Goal: Transaction & Acquisition: Purchase product/service

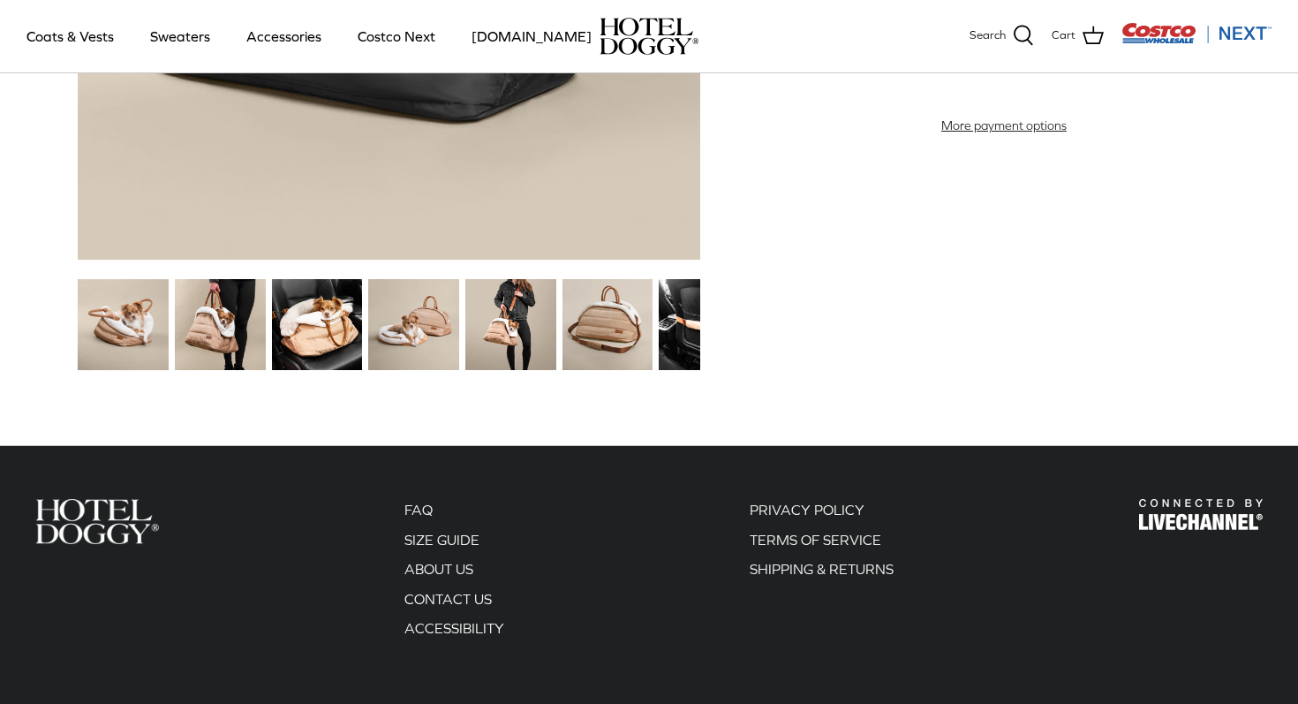
scroll to position [2245, 0]
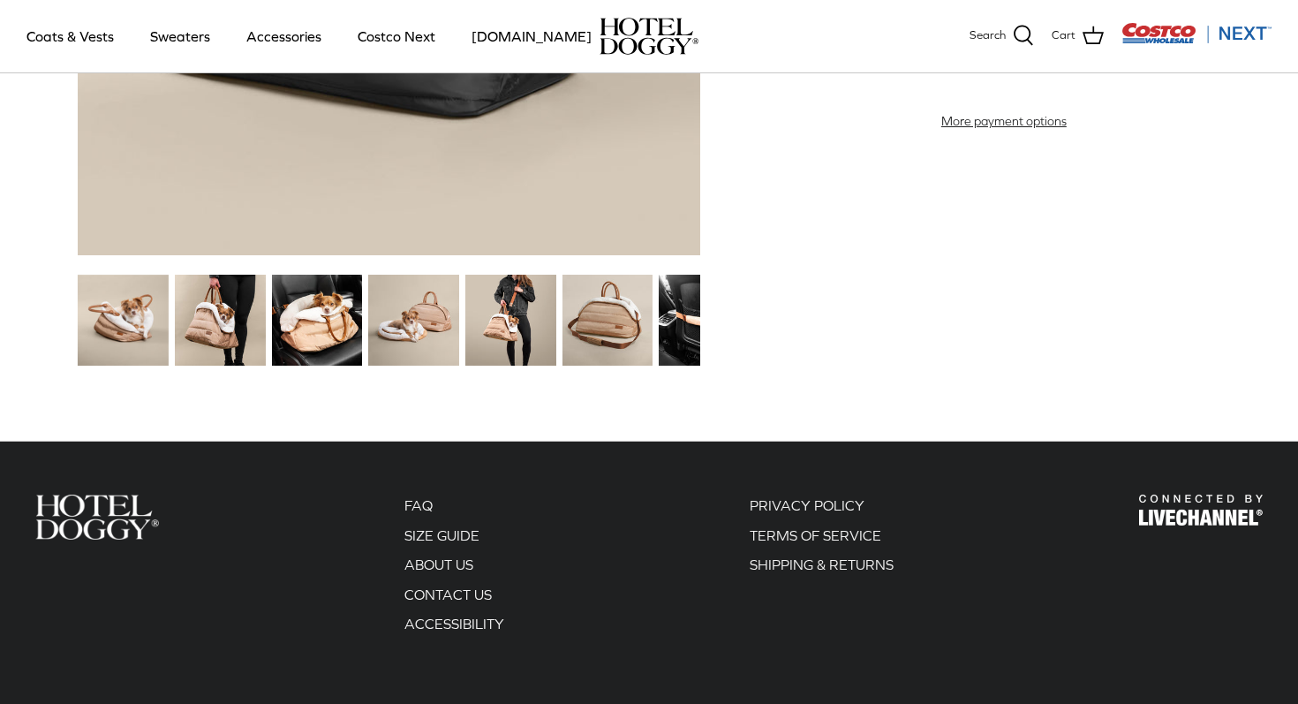
click at [531, 334] on img at bounding box center [510, 320] width 91 height 91
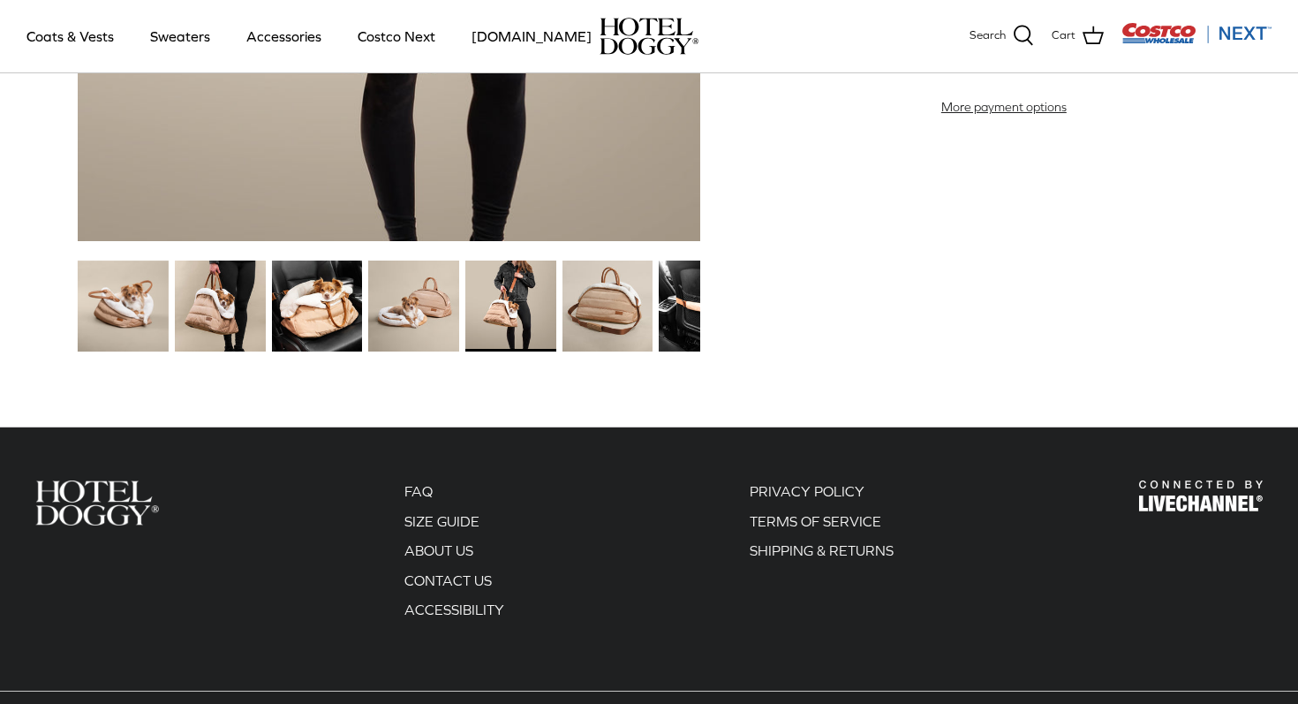
scroll to position [2263, 0]
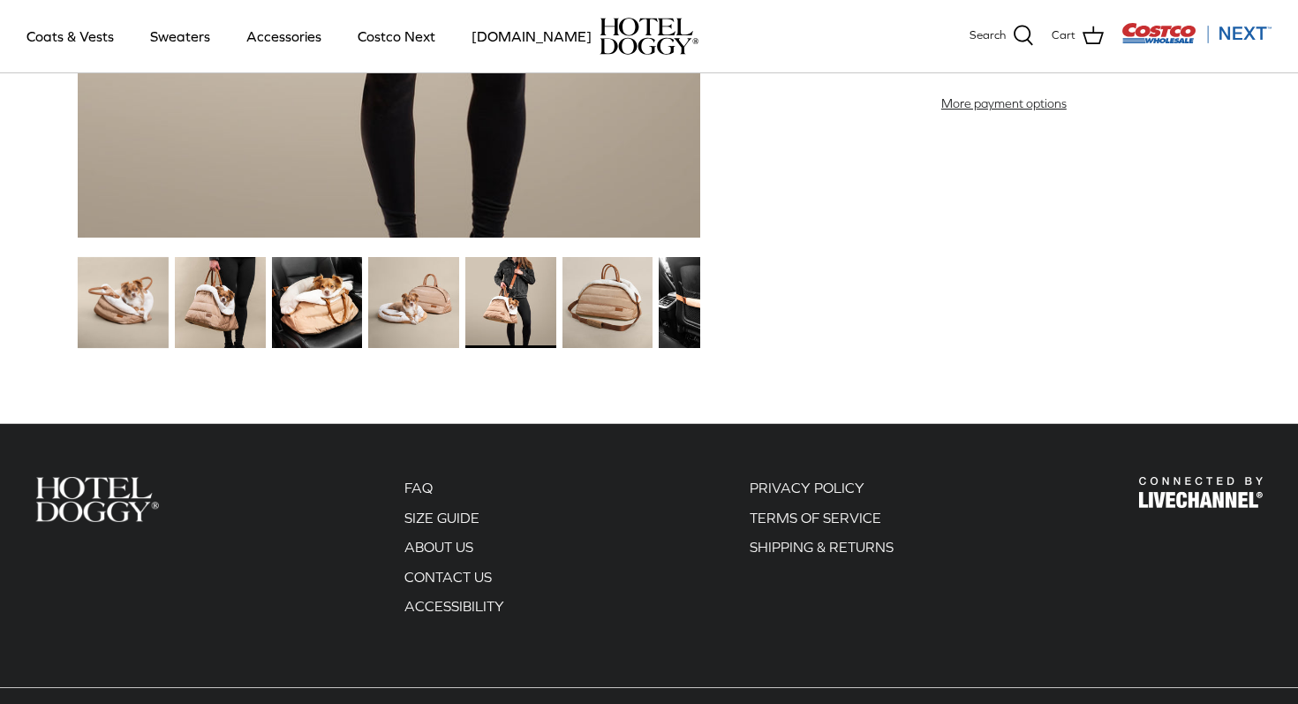
click at [205, 316] on img at bounding box center [220, 302] width 91 height 91
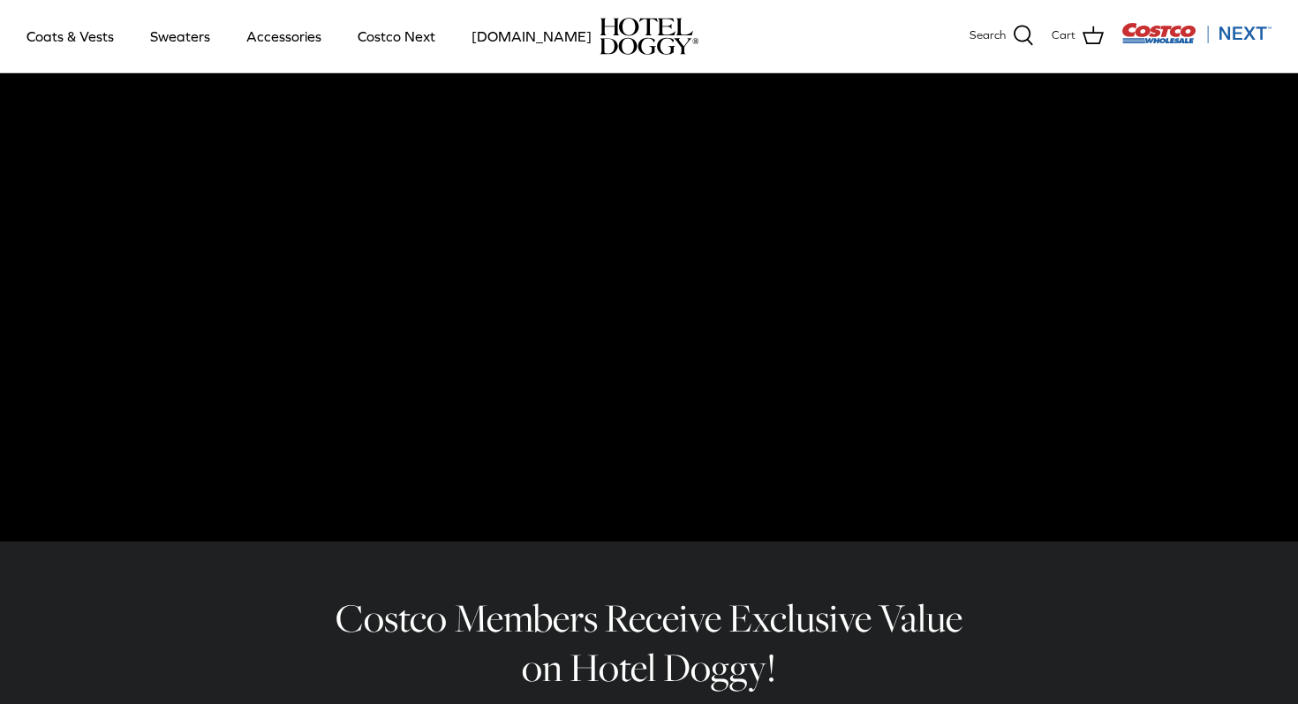
scroll to position [0, 0]
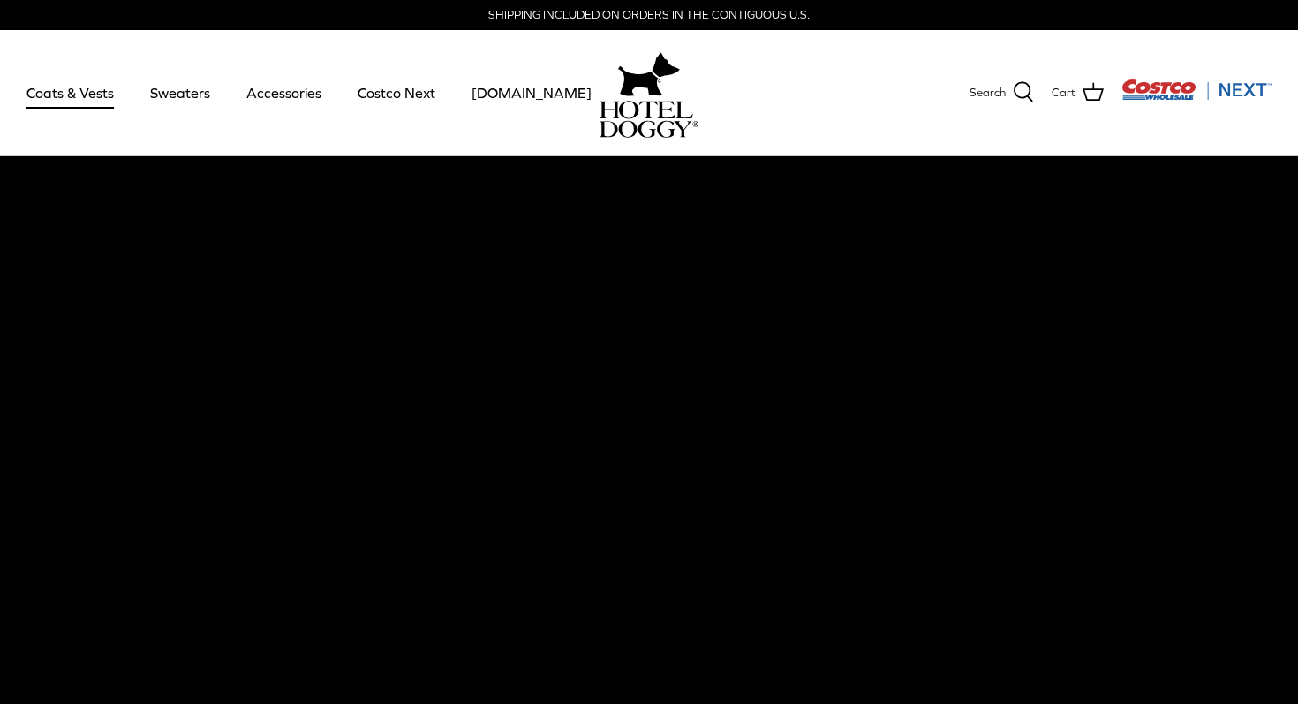
click at [109, 98] on link "Coats & Vests" at bounding box center [70, 93] width 119 height 60
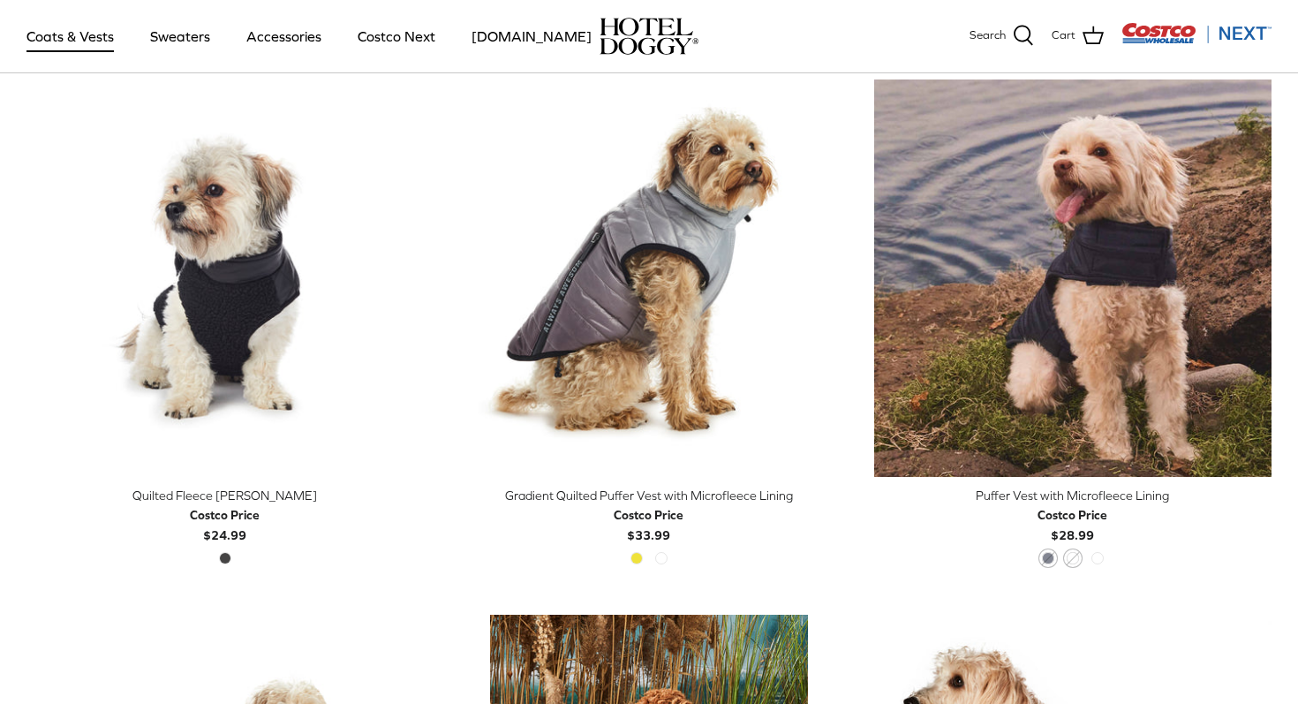
scroll to position [2594, 0]
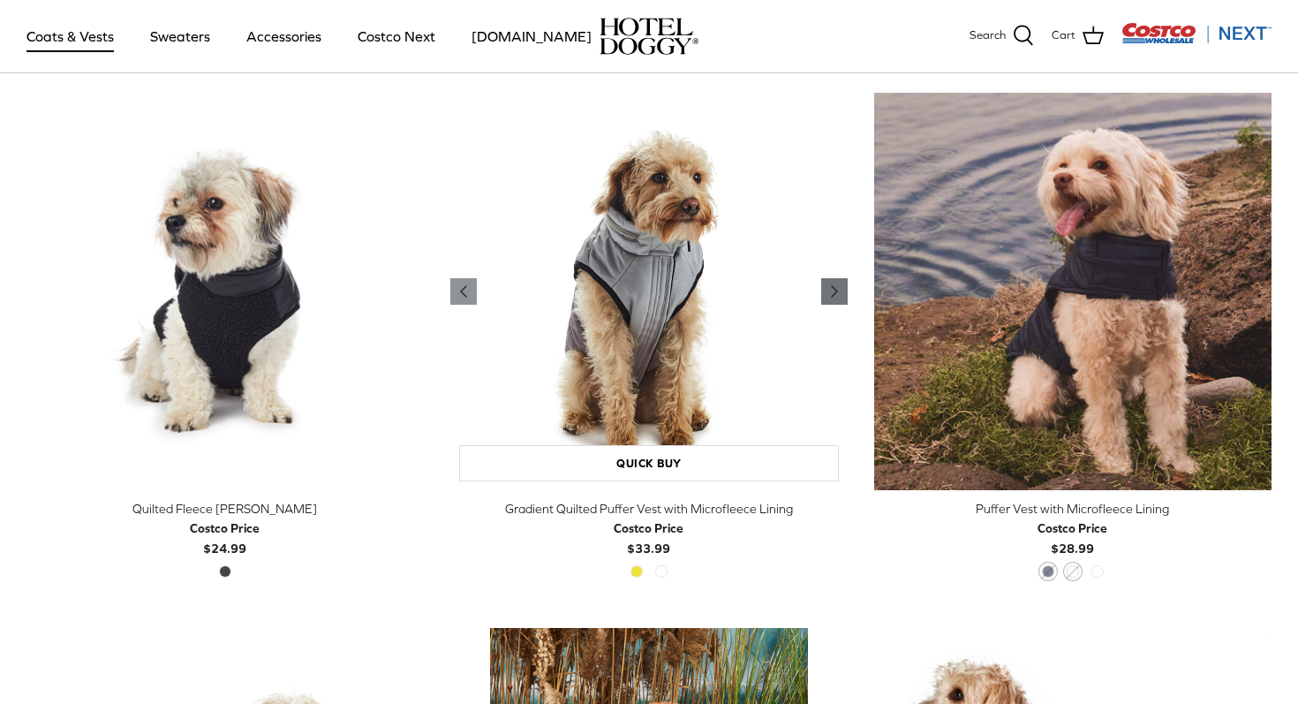
click at [829, 290] on icon "Right" at bounding box center [834, 291] width 21 height 21
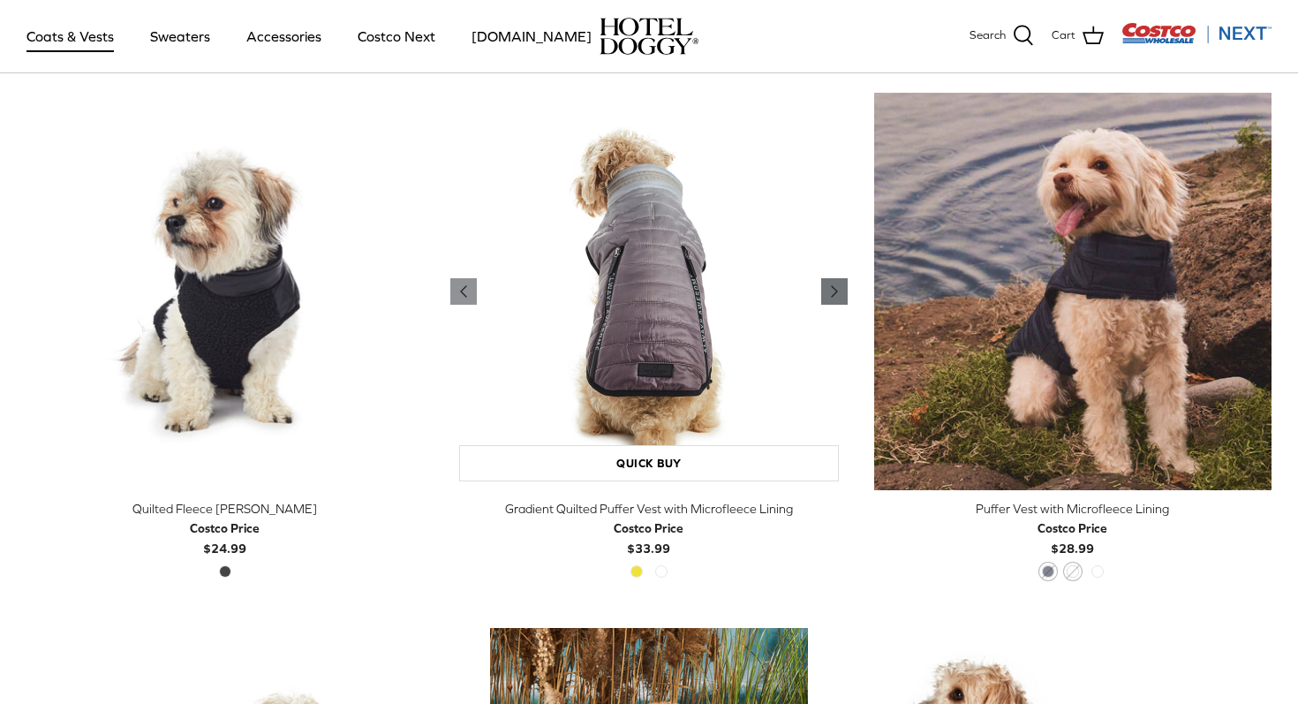
click at [829, 290] on icon "Right" at bounding box center [834, 291] width 21 height 21
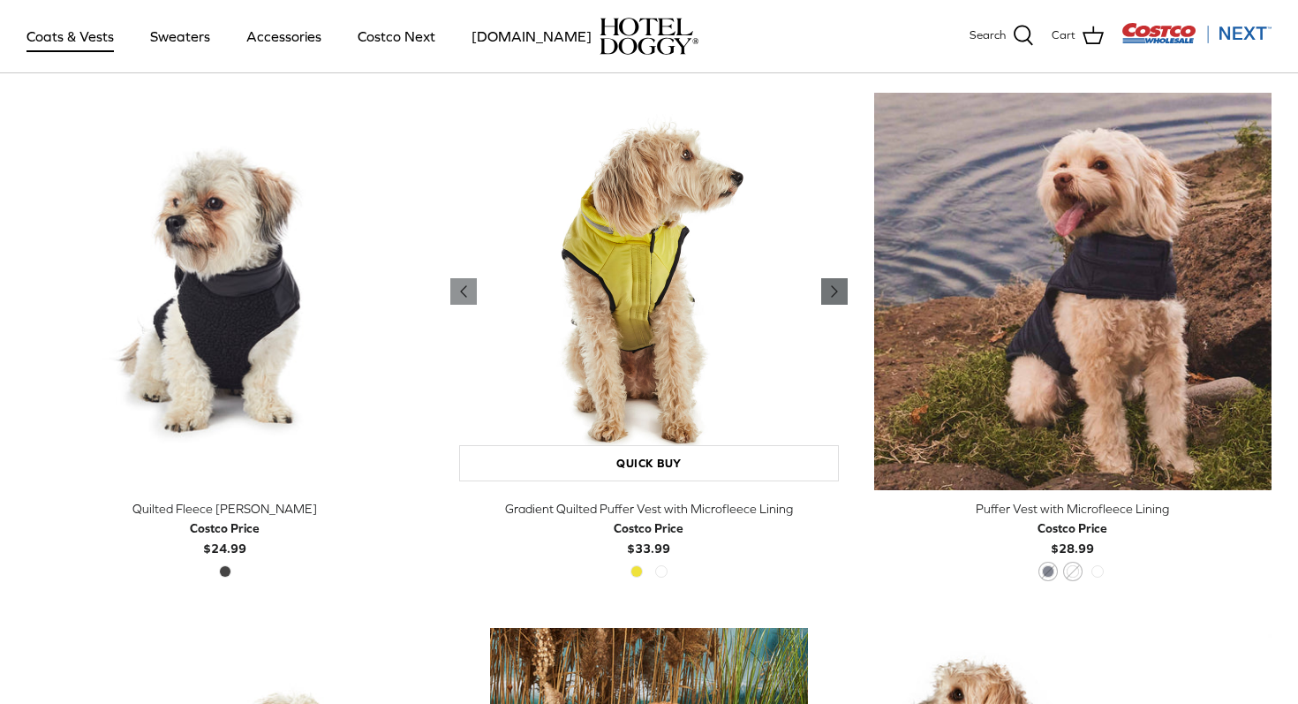
click at [829, 298] on icon "Right" at bounding box center [834, 291] width 21 height 21
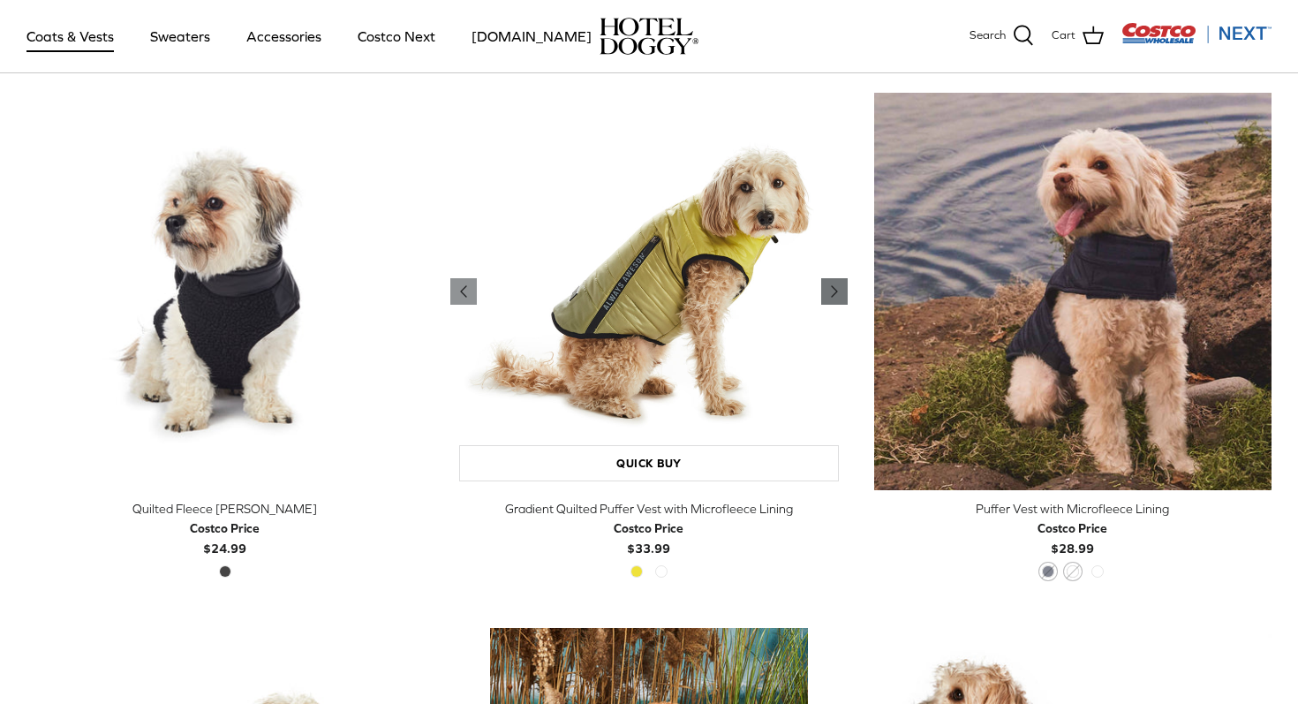
click at [829, 298] on icon "Right" at bounding box center [834, 291] width 21 height 21
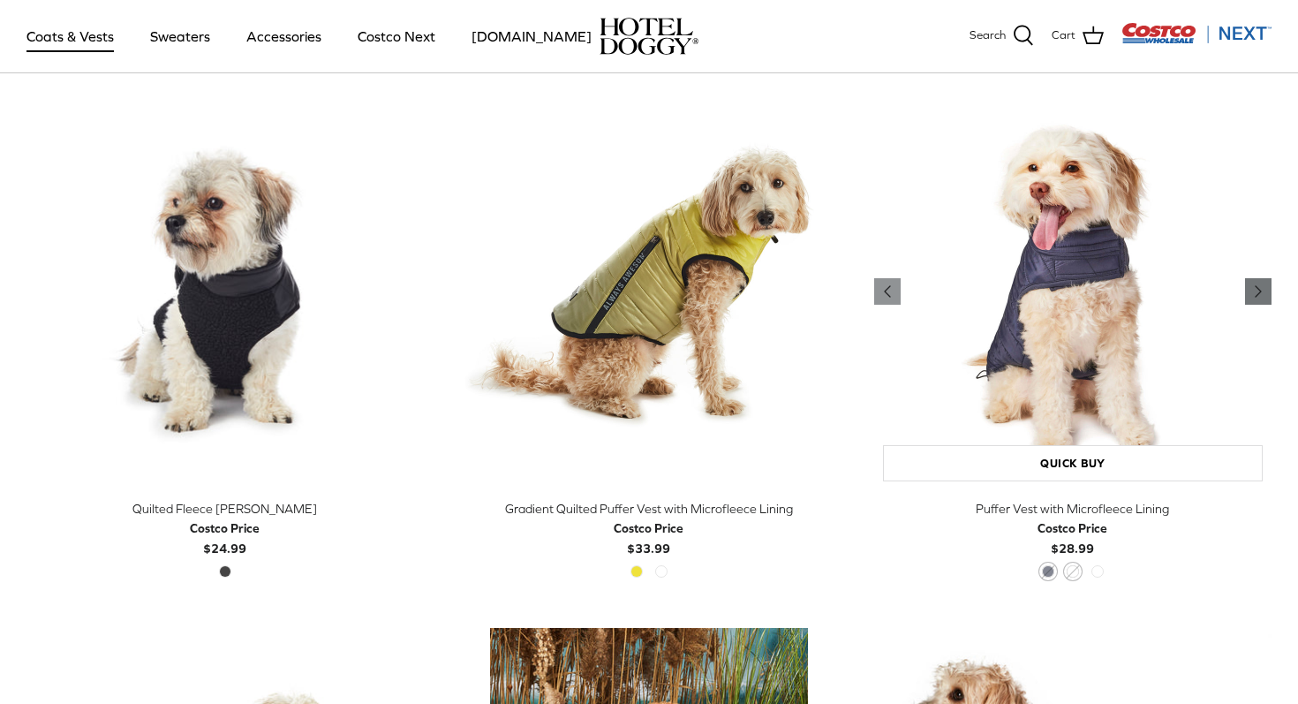
click at [1252, 297] on icon "Right" at bounding box center [1258, 291] width 21 height 21
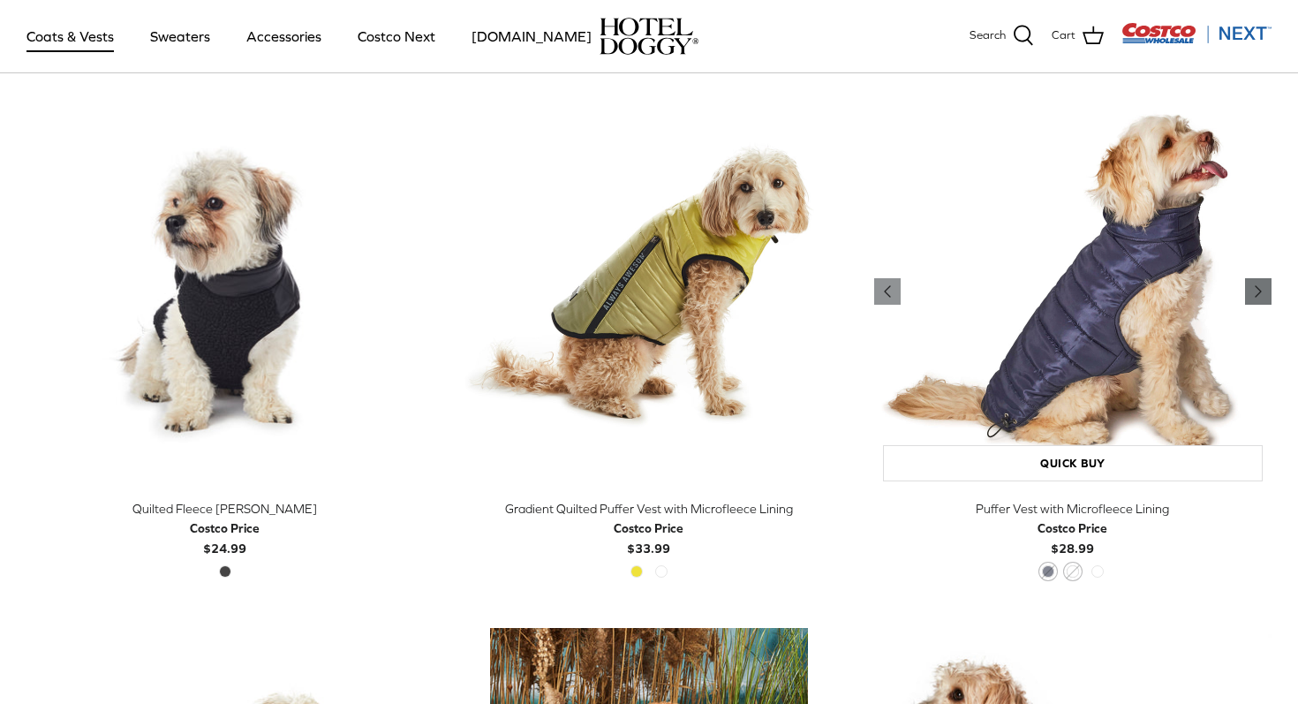
click at [1252, 298] on icon "Right" at bounding box center [1258, 291] width 21 height 21
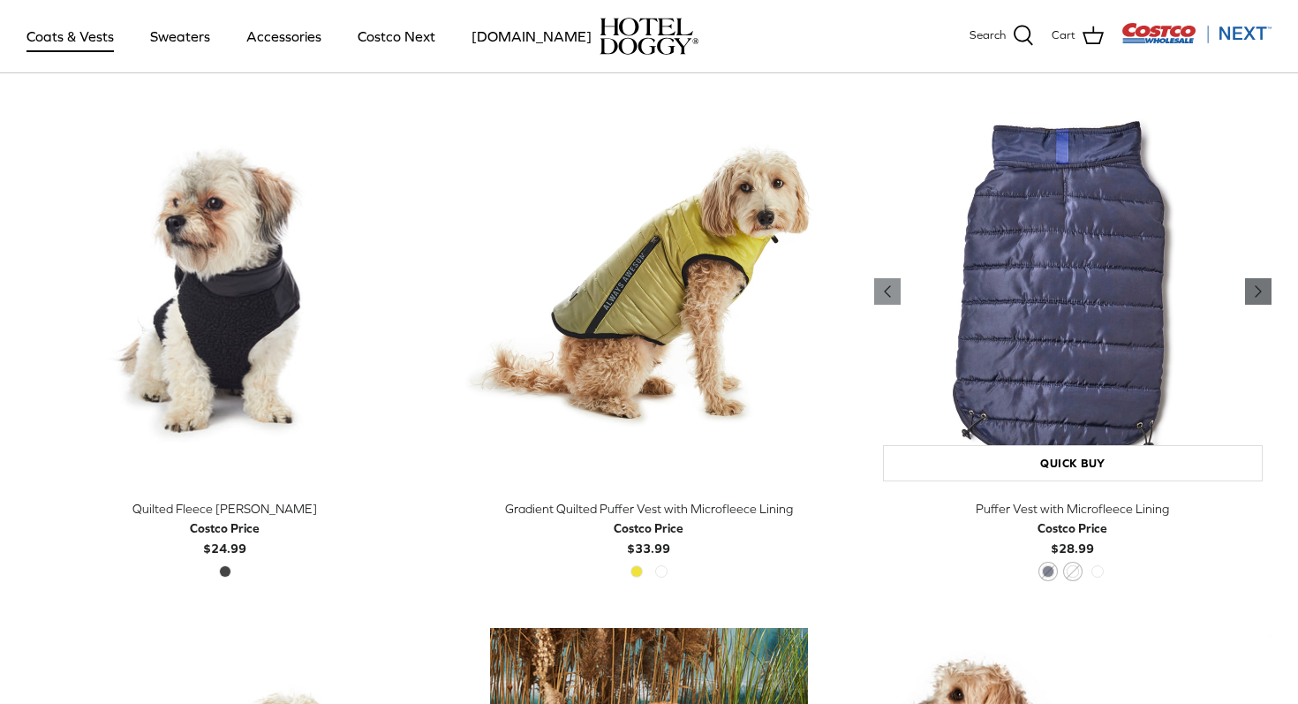
click at [1252, 298] on icon "Right" at bounding box center [1258, 291] width 21 height 21
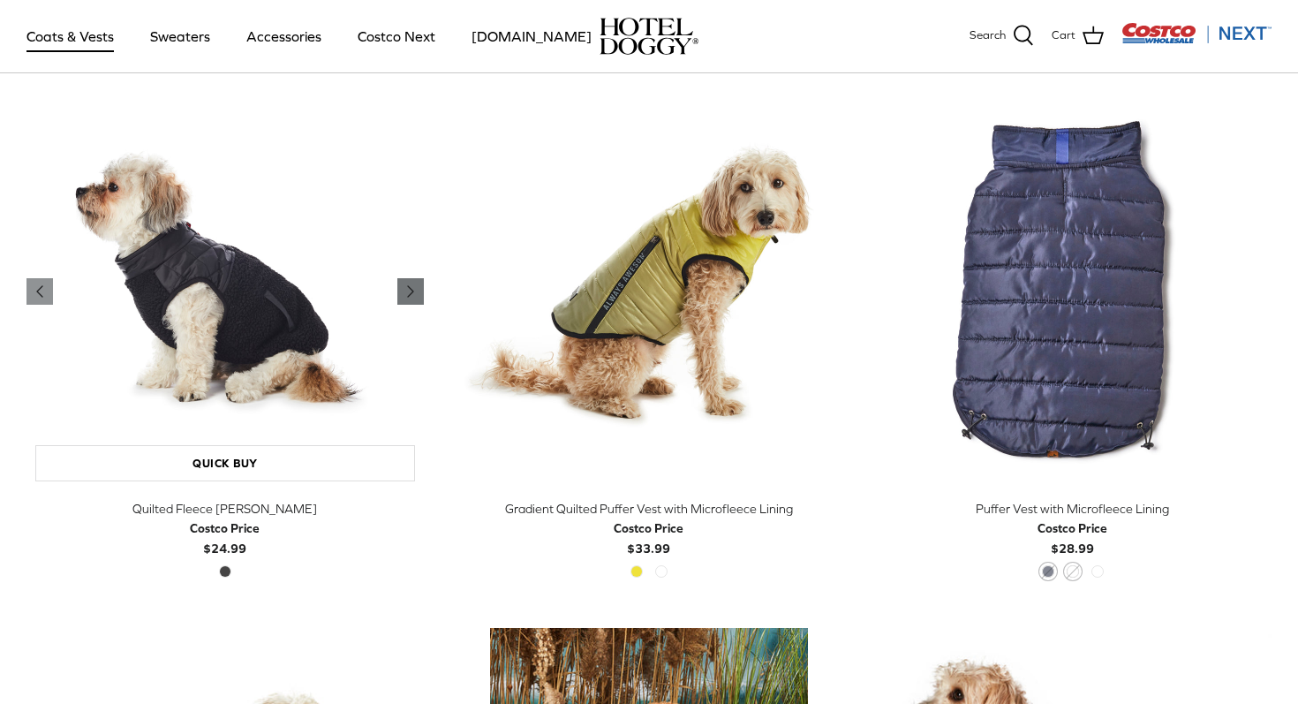
click at [404, 282] on icon "Right" at bounding box center [410, 291] width 21 height 21
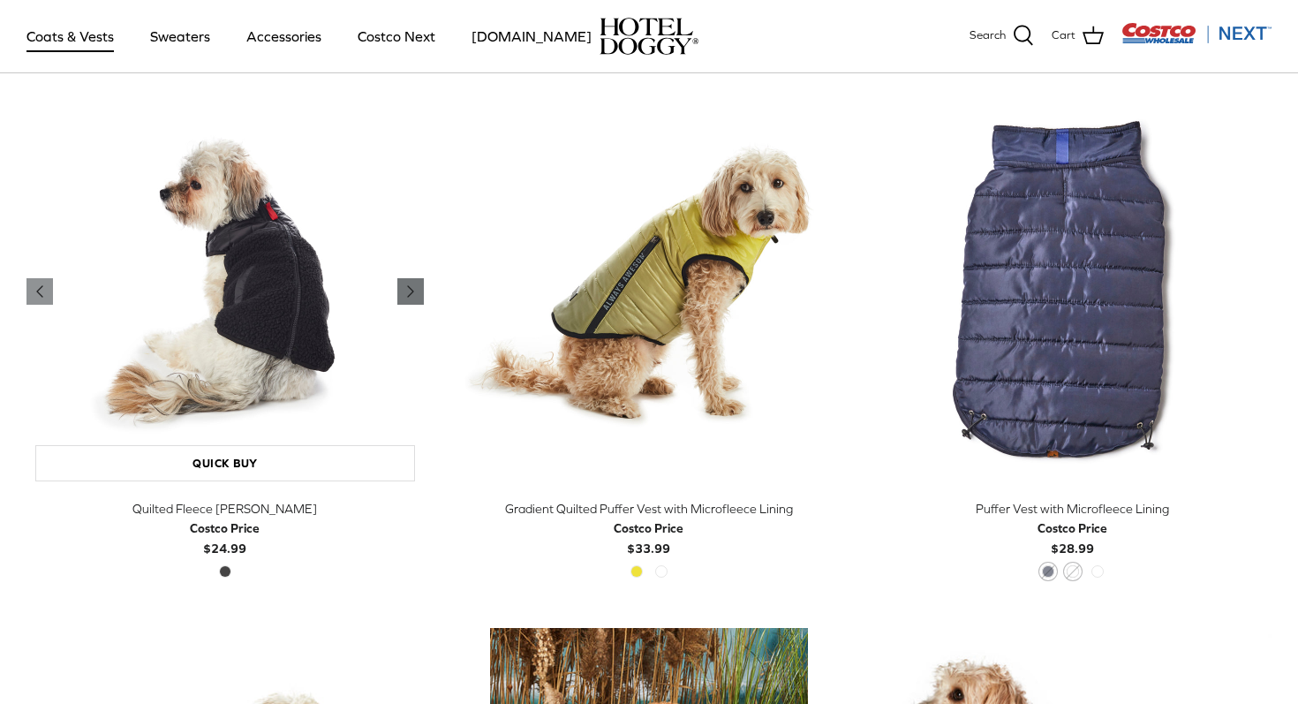
click at [404, 282] on icon "Right" at bounding box center [410, 291] width 21 height 21
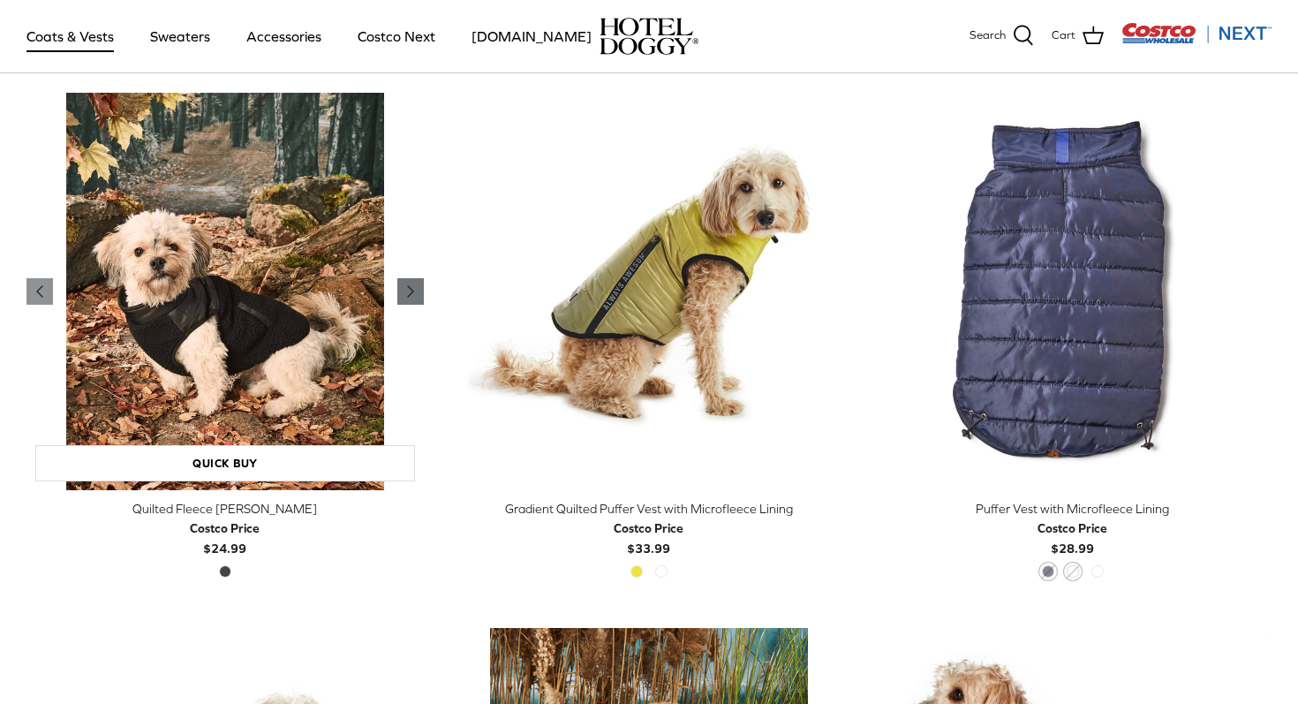
click at [404, 282] on icon "Right" at bounding box center [410, 291] width 21 height 21
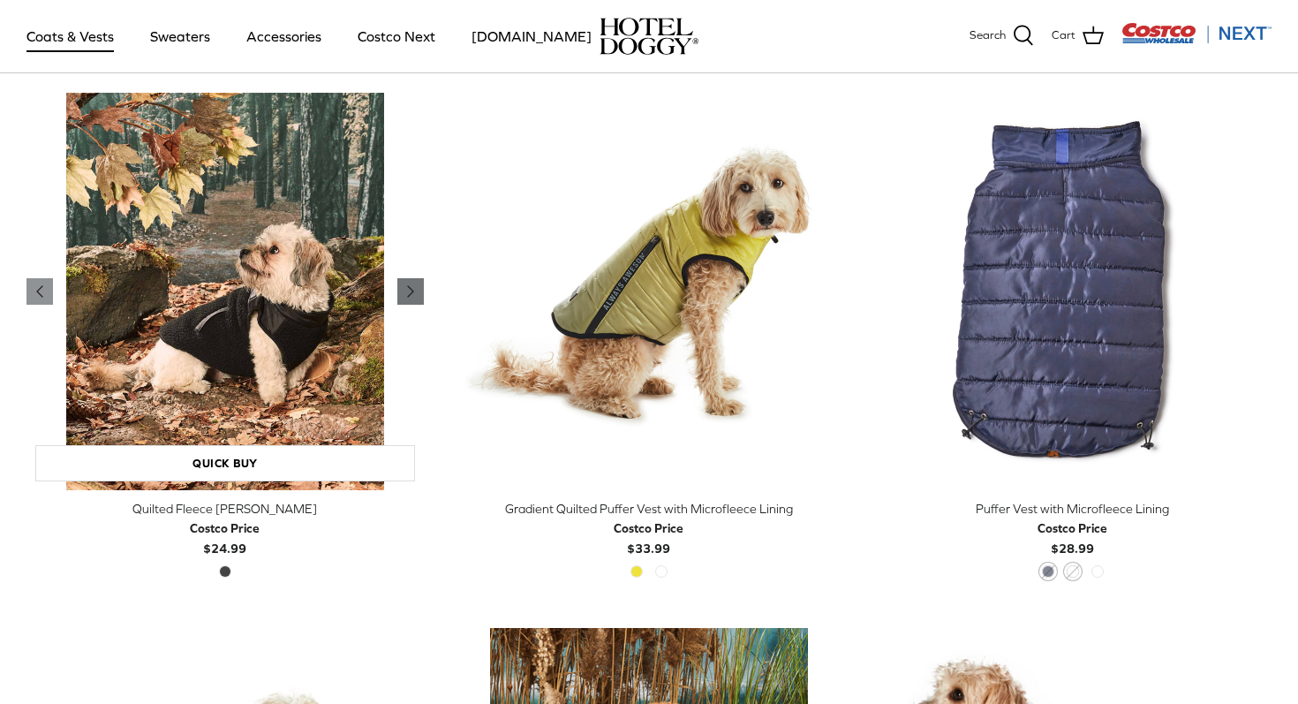
click at [404, 282] on icon "Right" at bounding box center [410, 291] width 21 height 21
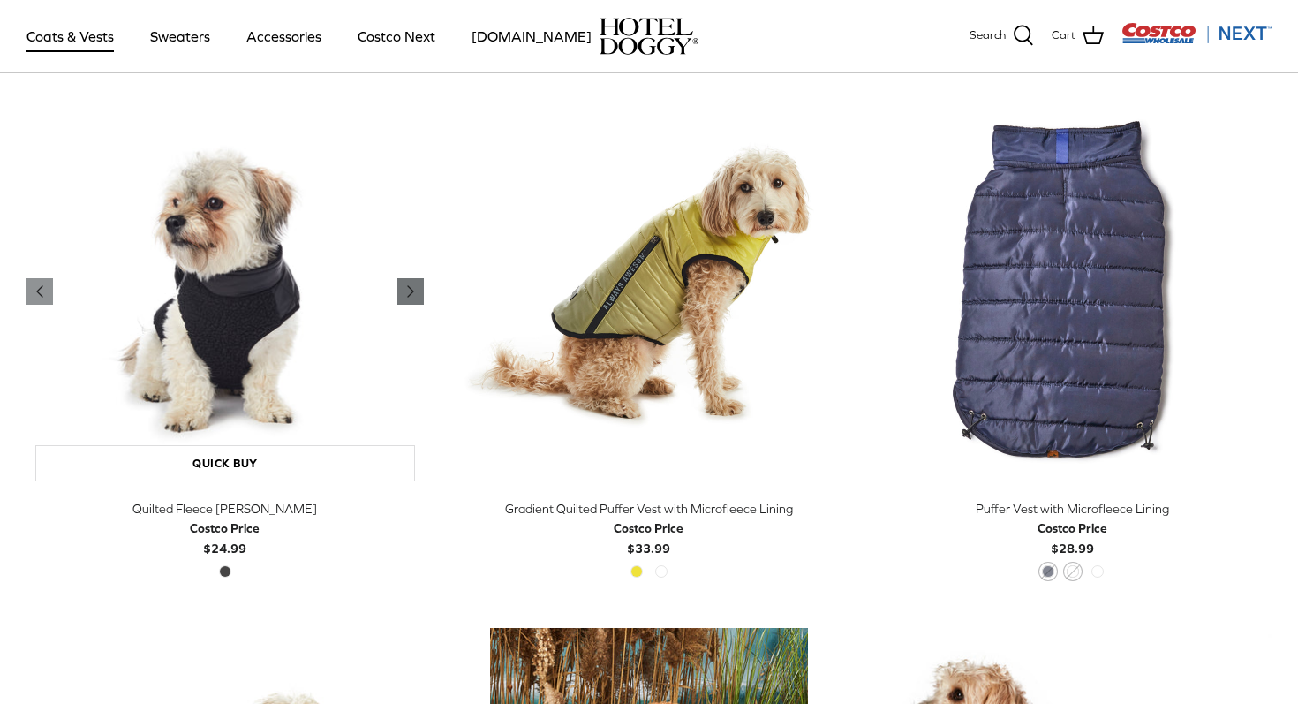
click at [404, 282] on icon "Right" at bounding box center [410, 291] width 21 height 21
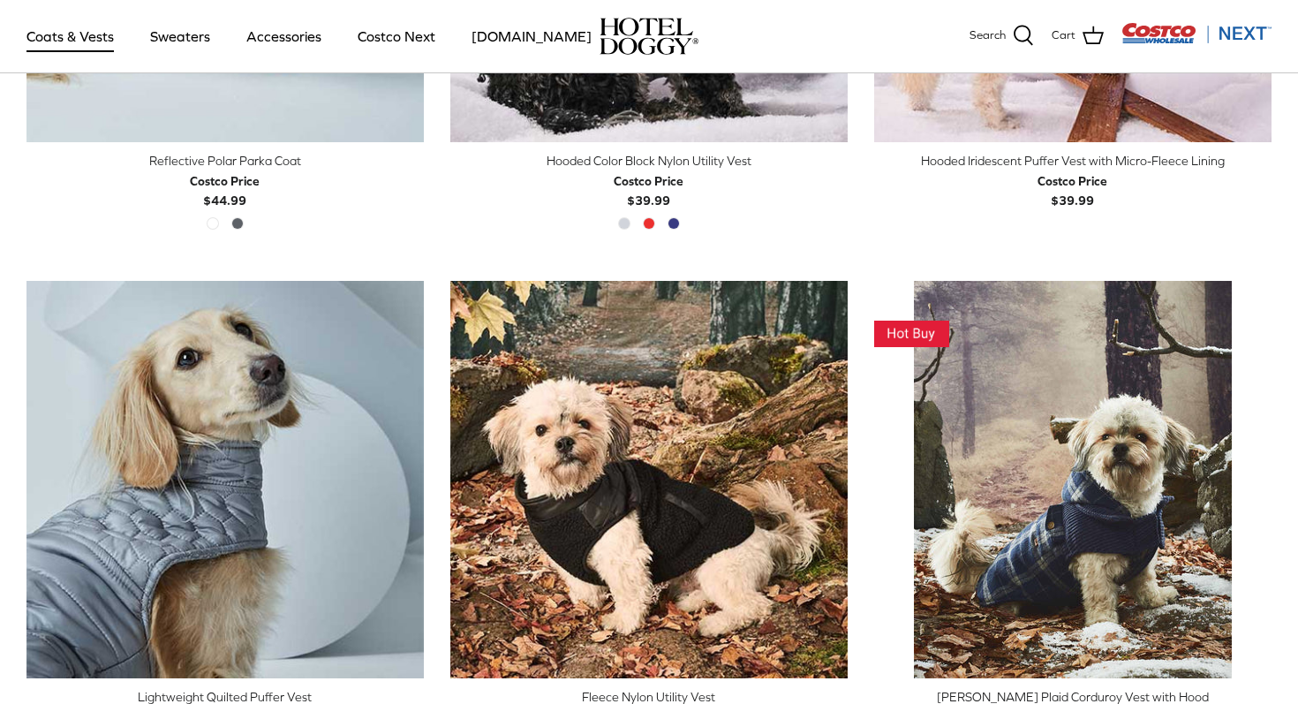
scroll to position [1559, 0]
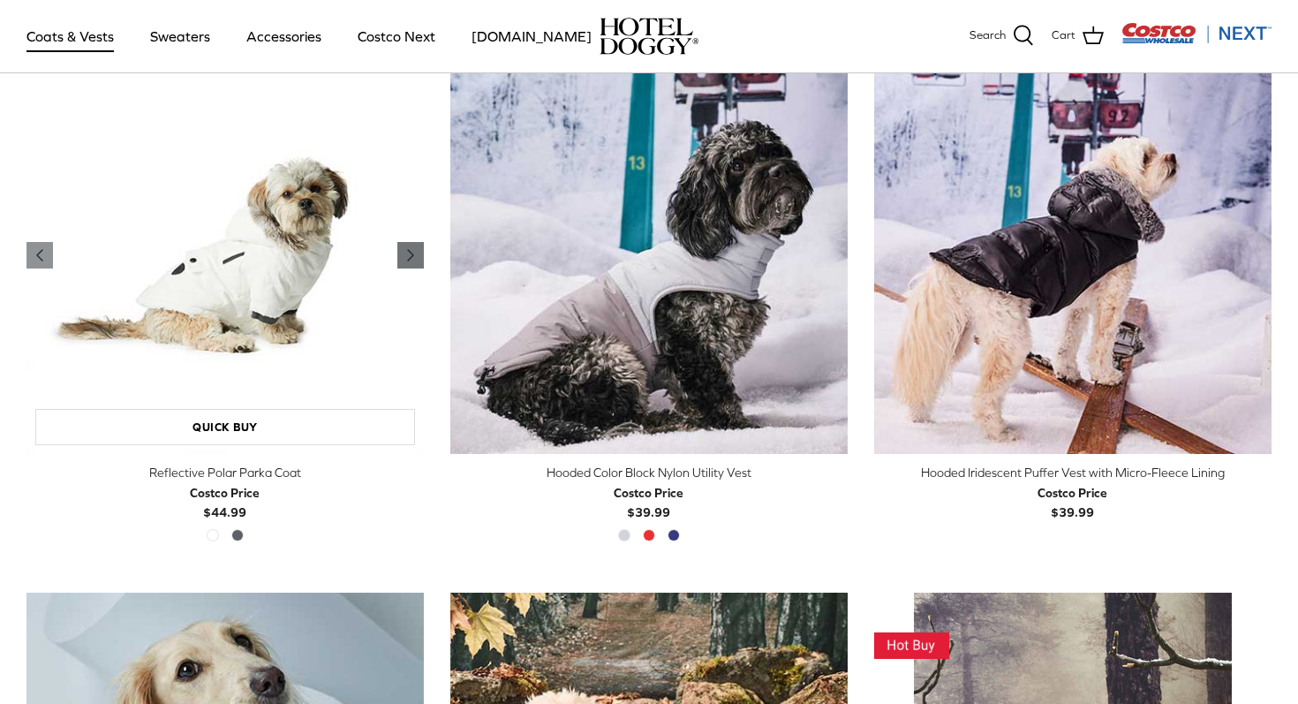
click at [409, 256] on polyline "Previous" at bounding box center [410, 255] width 5 height 11
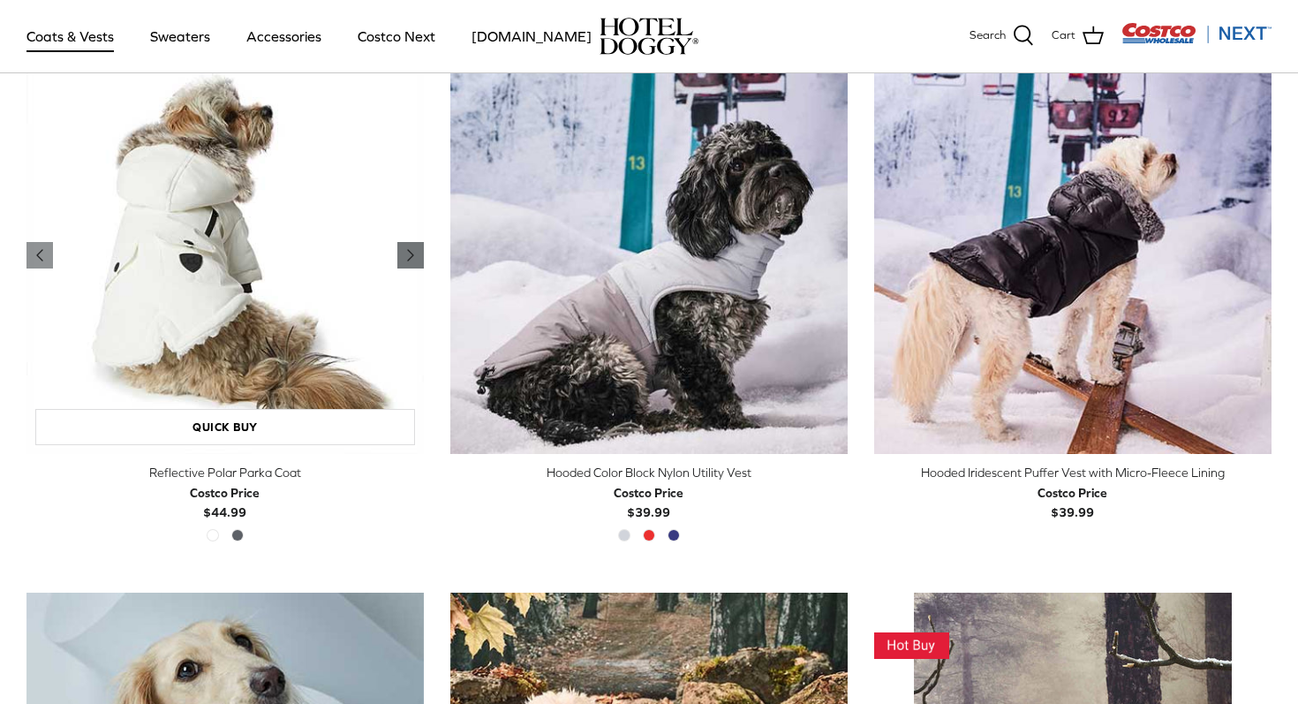
click at [409, 256] on polyline "Previous" at bounding box center [410, 255] width 5 height 11
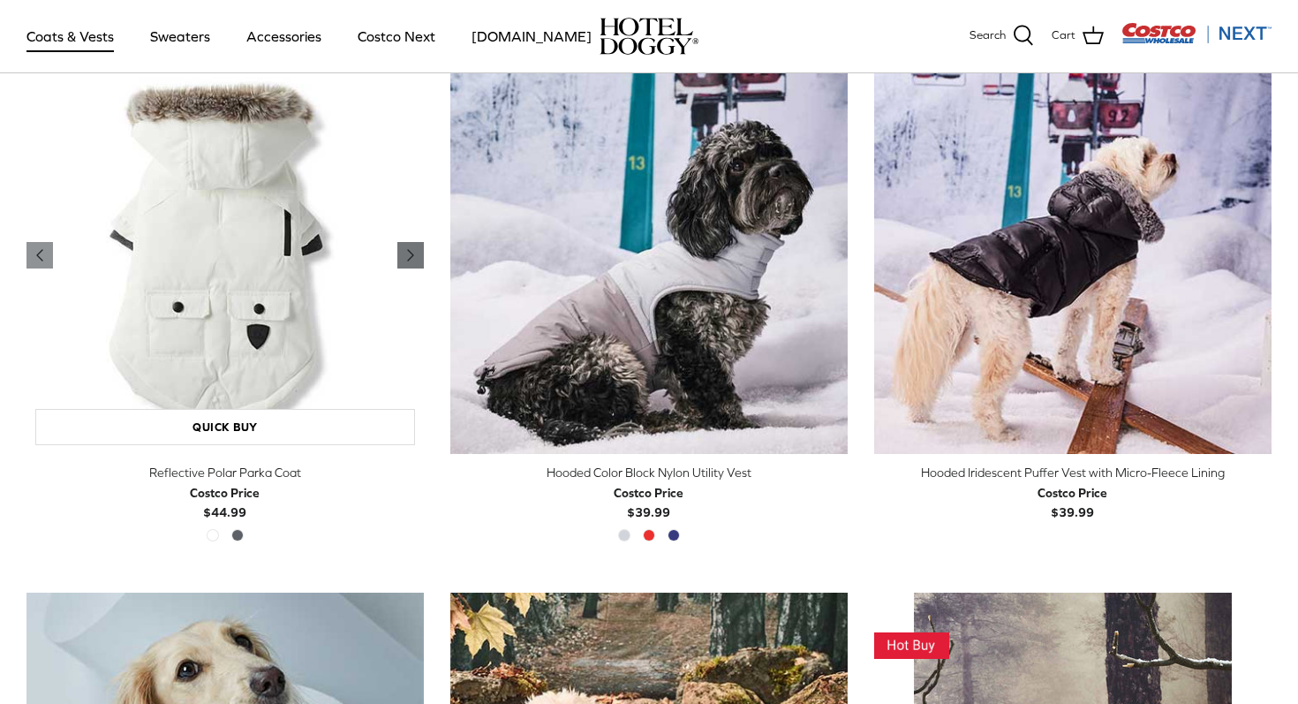
click at [409, 256] on polyline "Previous" at bounding box center [410, 255] width 5 height 11
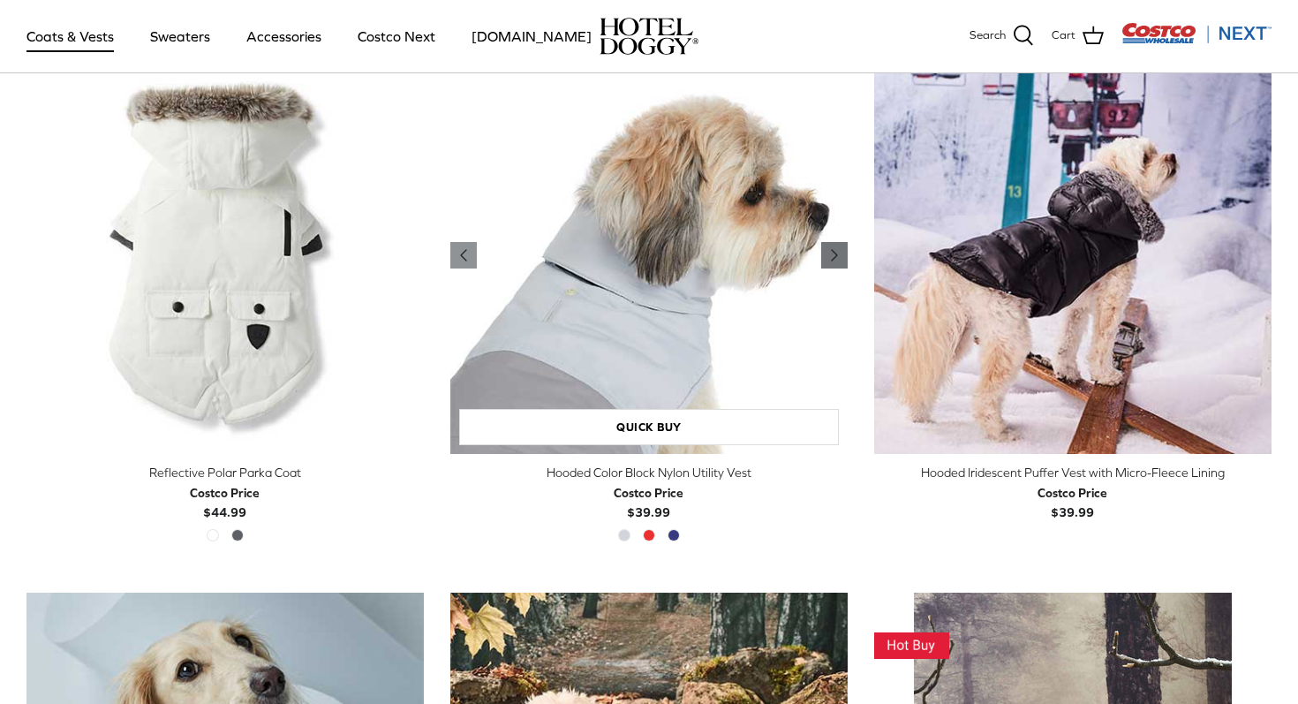
click at [828, 261] on icon "Right" at bounding box center [834, 255] width 21 height 21
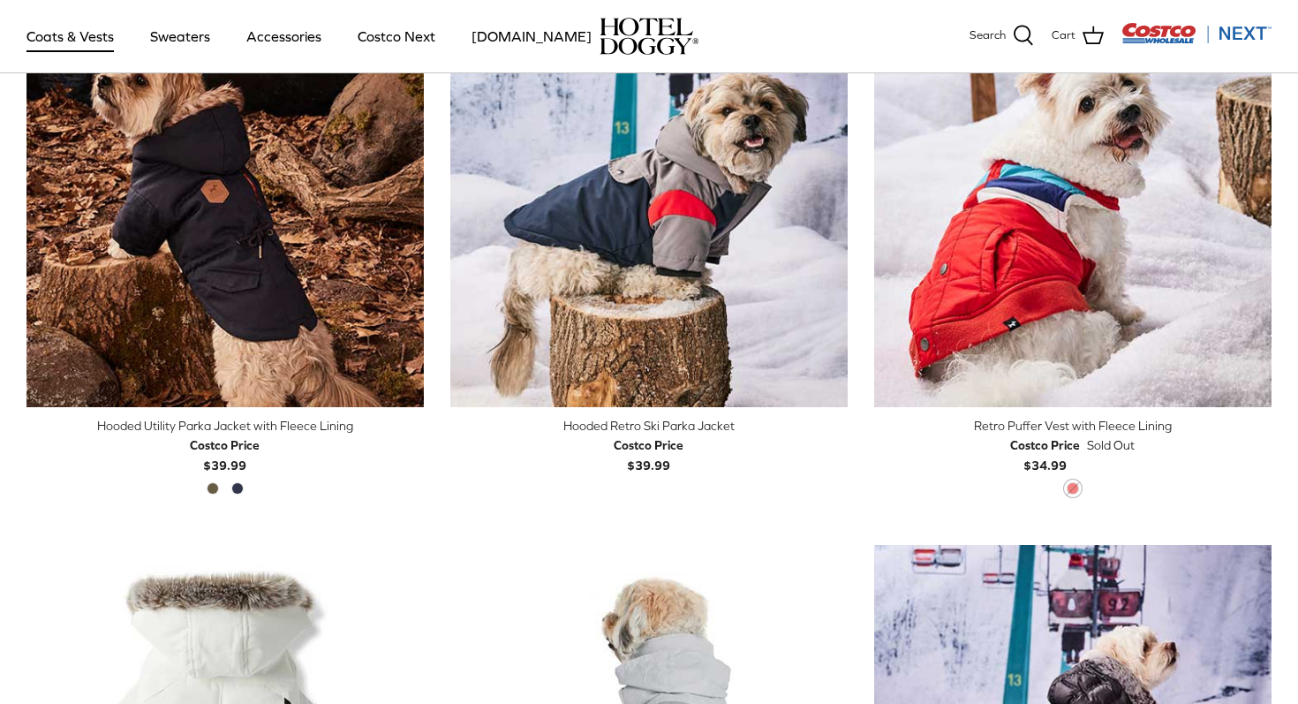
scroll to position [1029, 0]
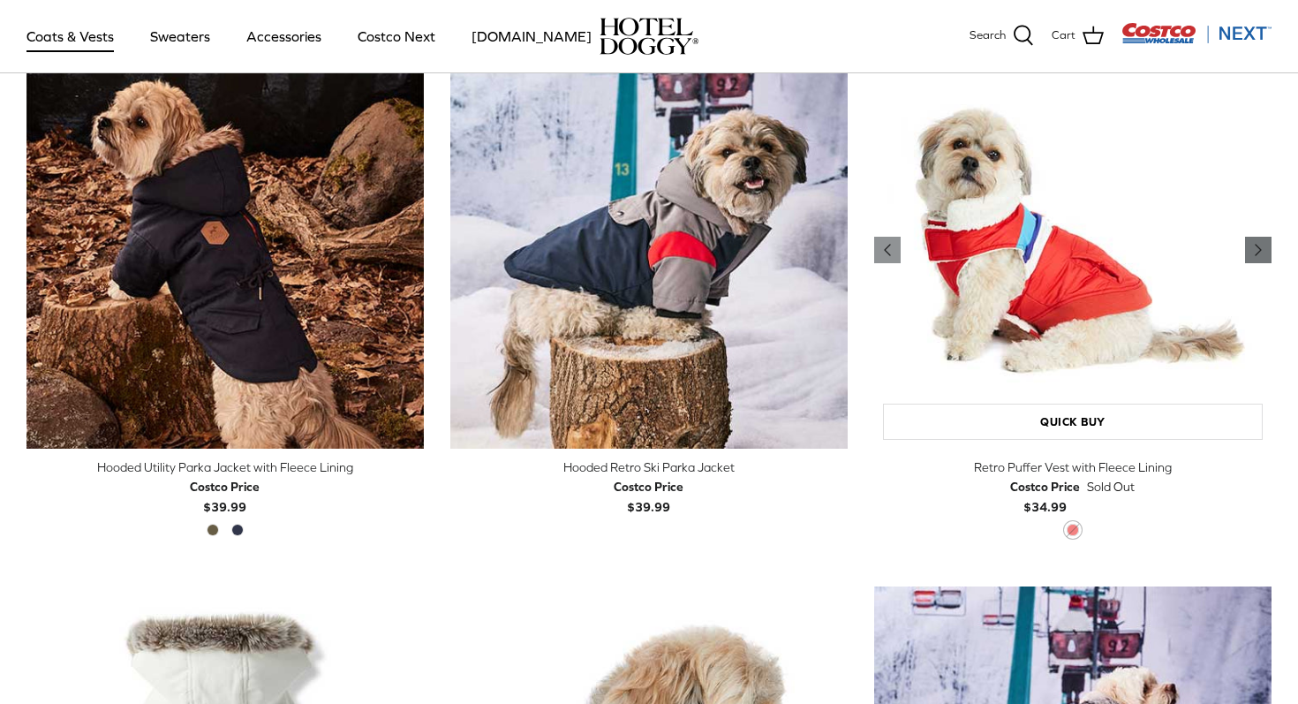
click at [1263, 248] on icon "Right" at bounding box center [1258, 249] width 21 height 21
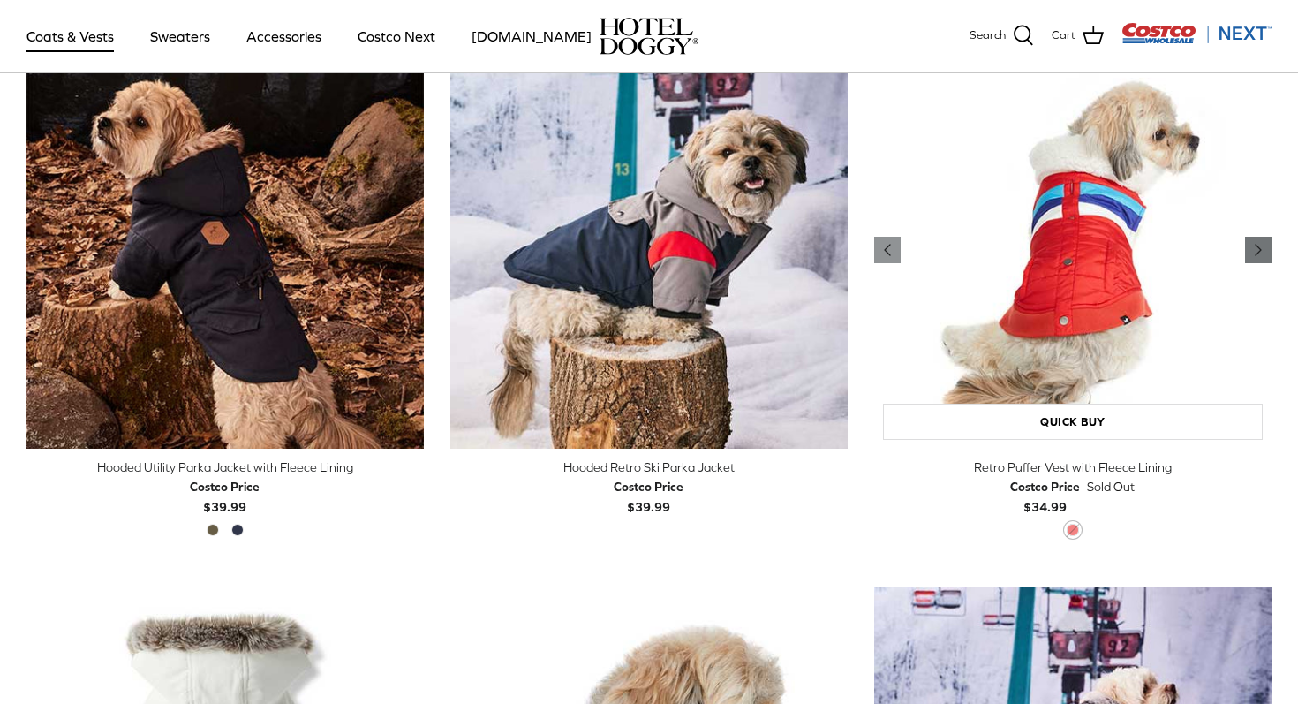
click at [1263, 248] on icon "Right" at bounding box center [1258, 249] width 21 height 21
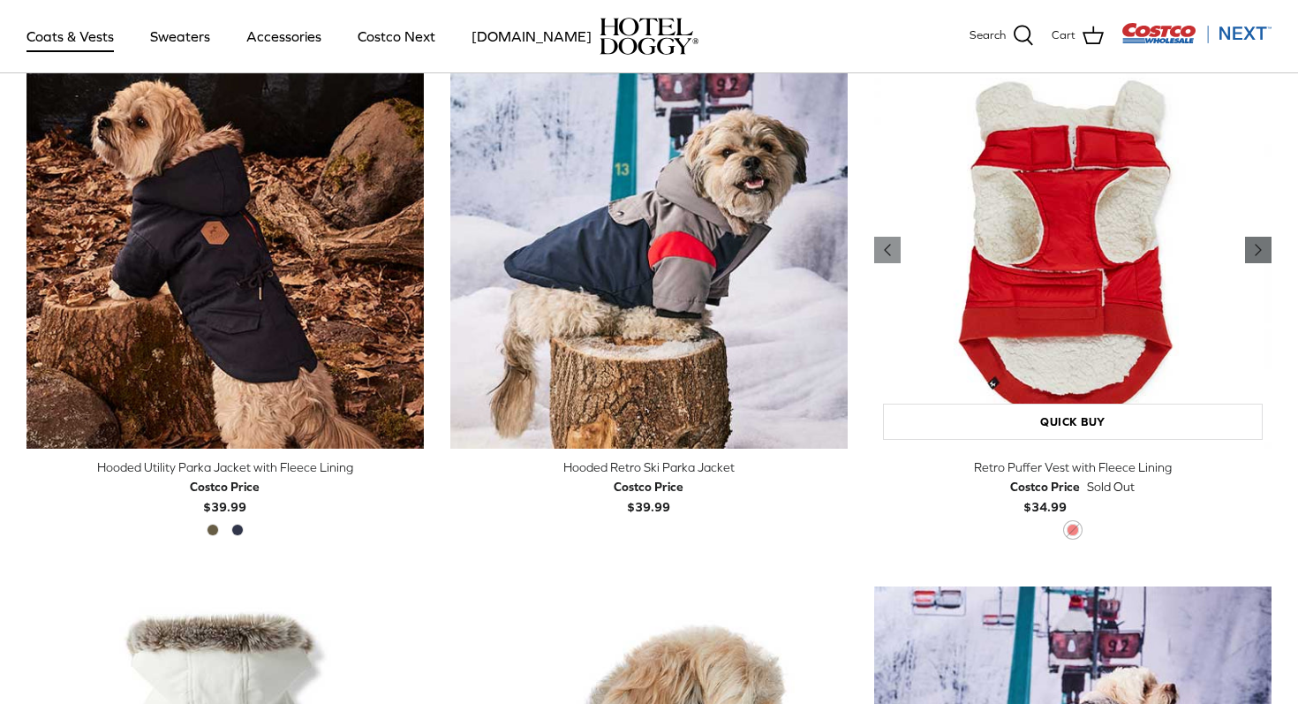
click at [1263, 248] on icon "Right" at bounding box center [1258, 249] width 21 height 21
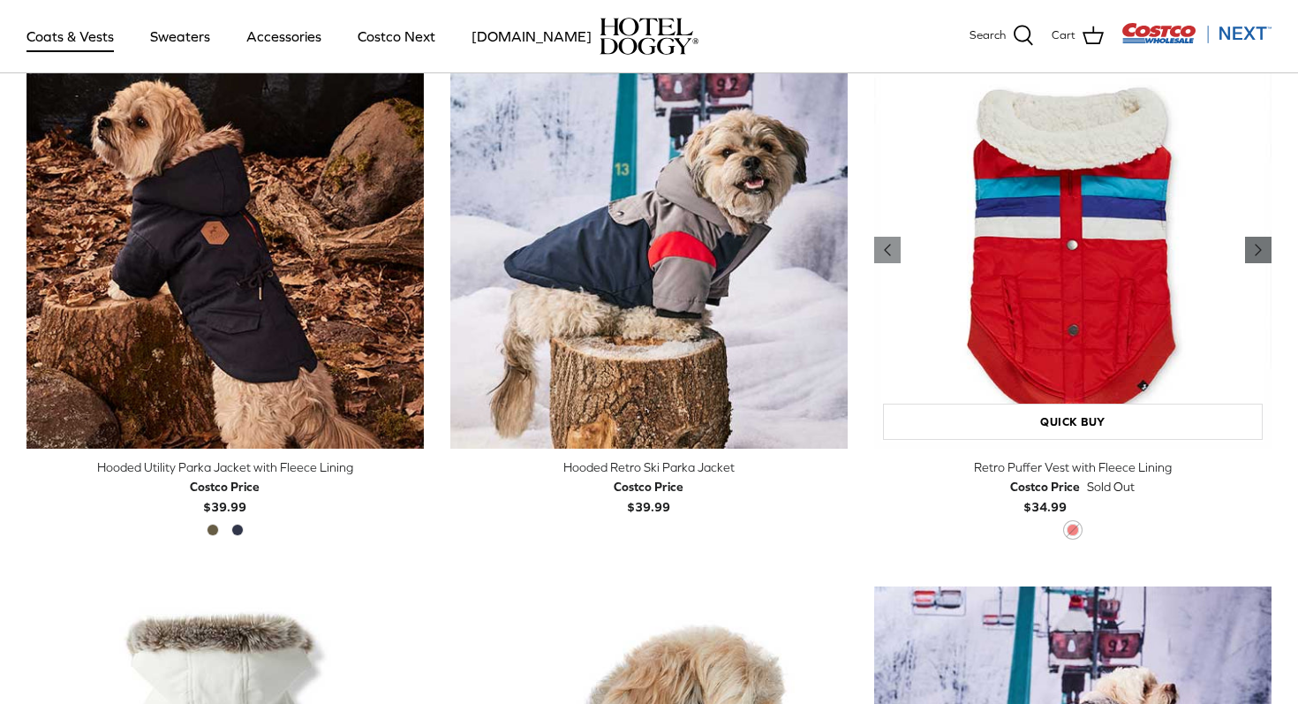
click at [1263, 248] on icon "Right" at bounding box center [1258, 249] width 21 height 21
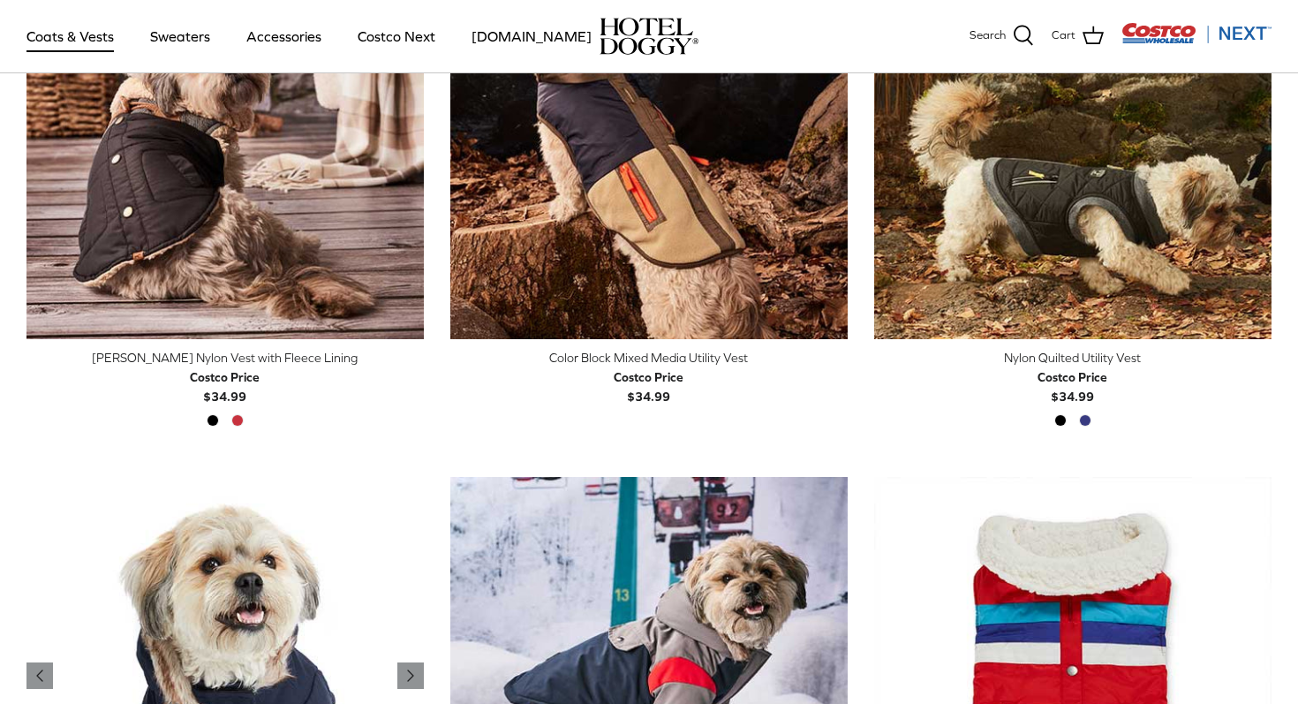
scroll to position [0, 0]
